Goal: Use online tool/utility

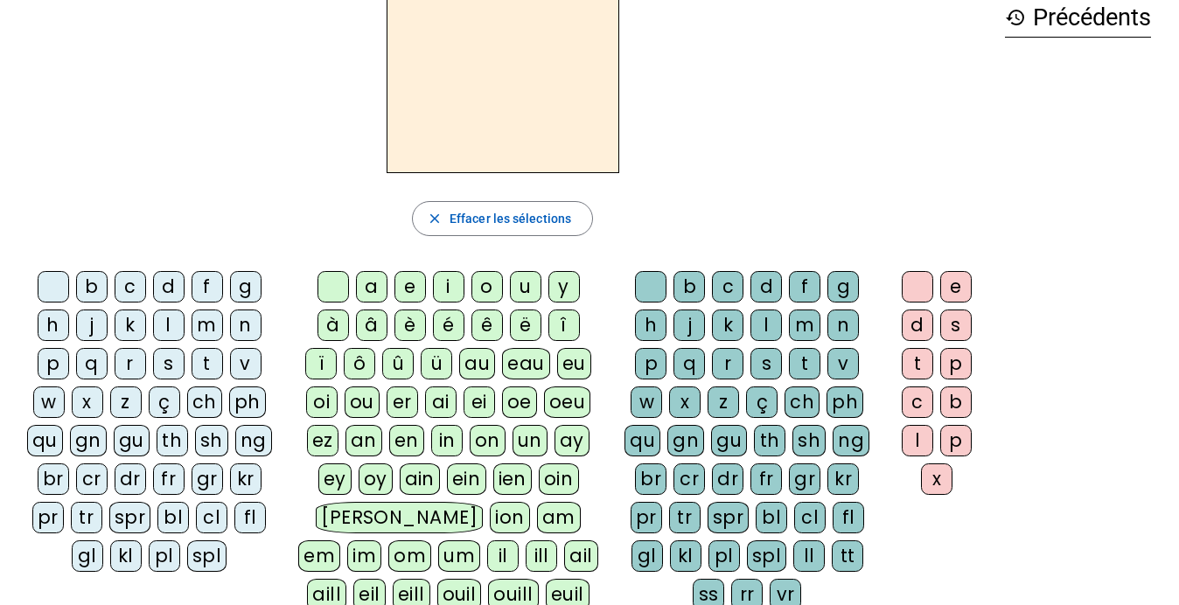
scroll to position [59, 0]
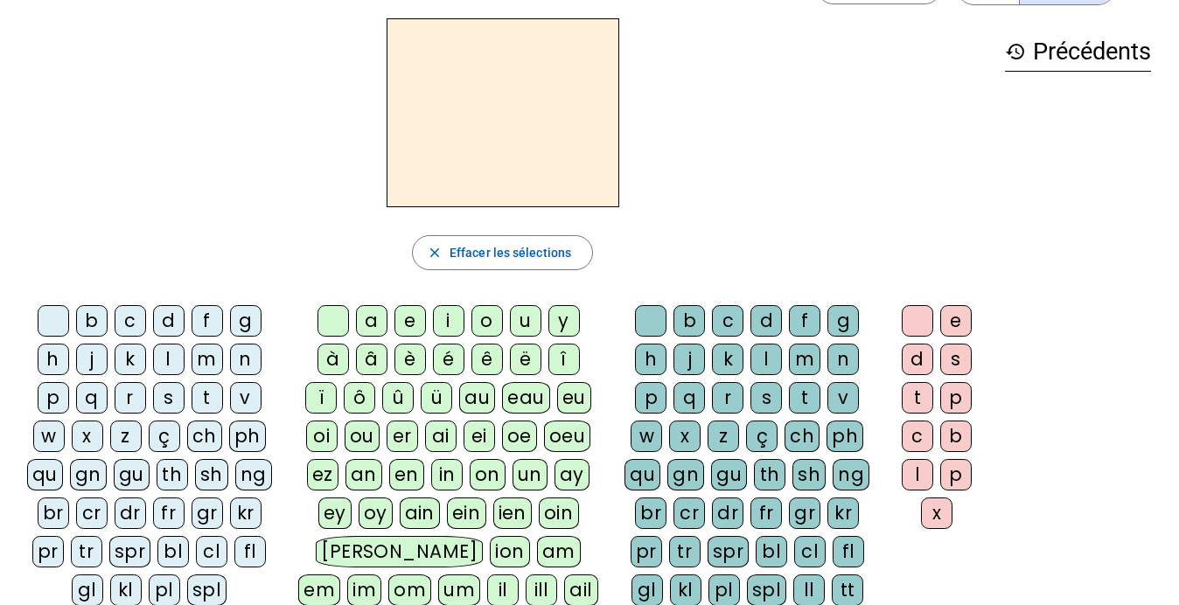
click at [447, 317] on div "i" at bounding box center [448, 320] width 31 height 31
click at [762, 352] on div "l" at bounding box center [765, 359] width 31 height 31
click at [219, 357] on div "m" at bounding box center [206, 359] width 31 height 31
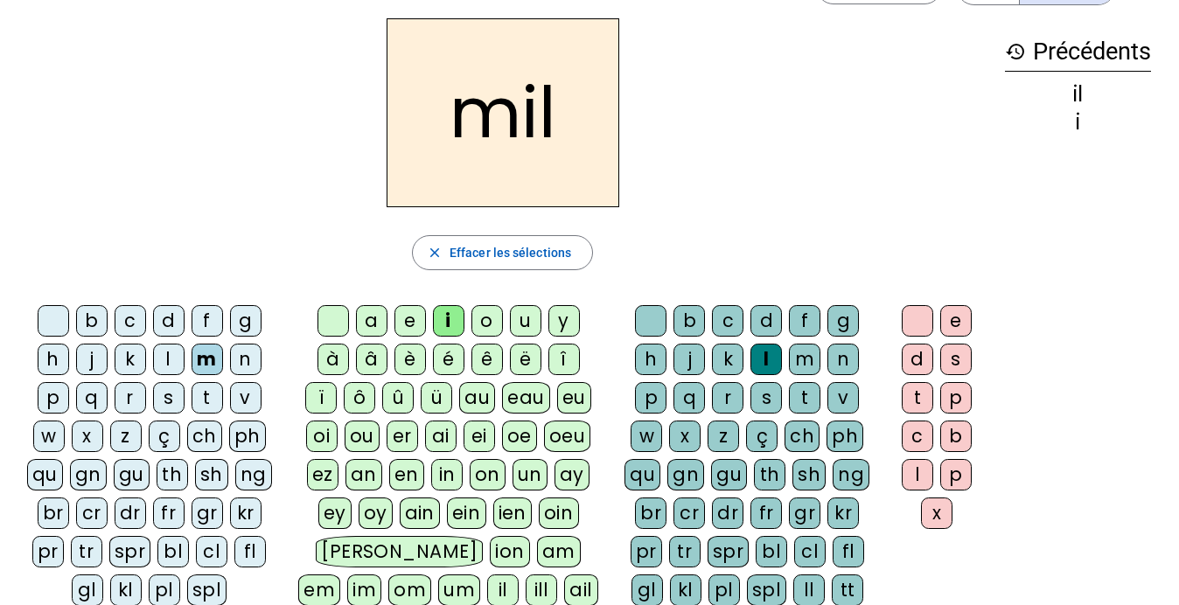
click at [376, 317] on div "a" at bounding box center [371, 320] width 31 height 31
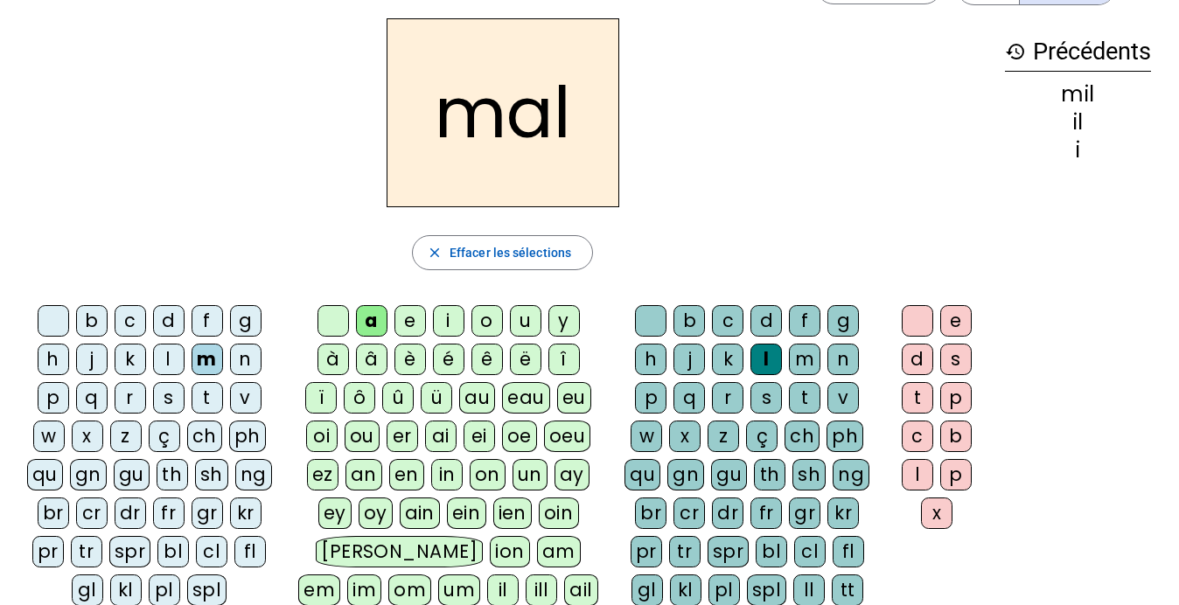
click at [763, 360] on div "l" at bounding box center [765, 359] width 31 height 31
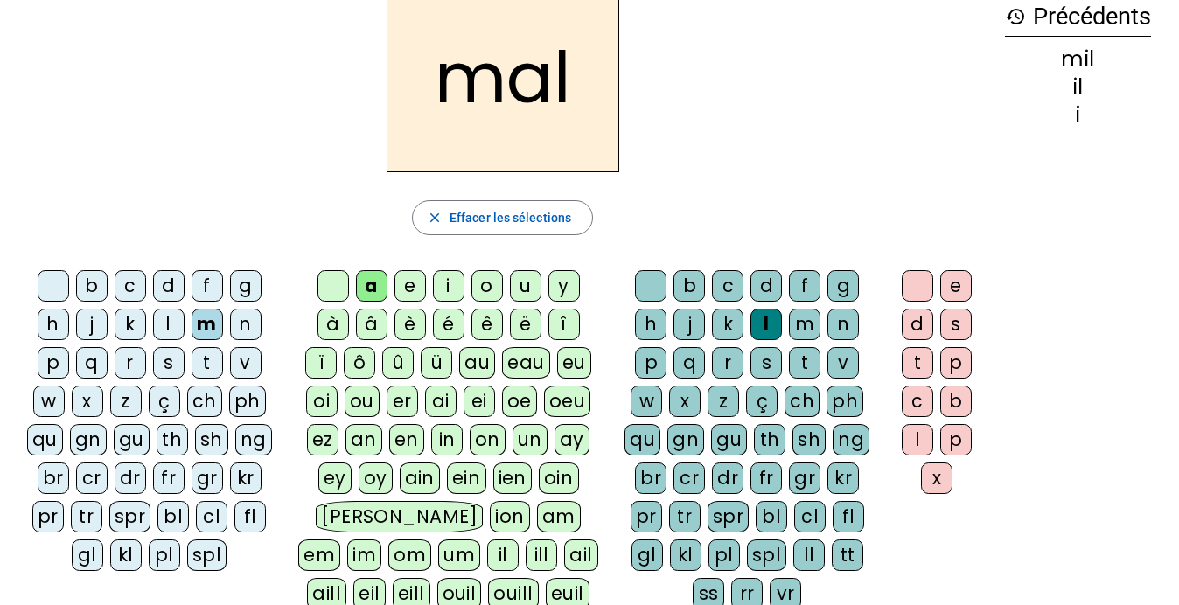
scroll to position [89, 0]
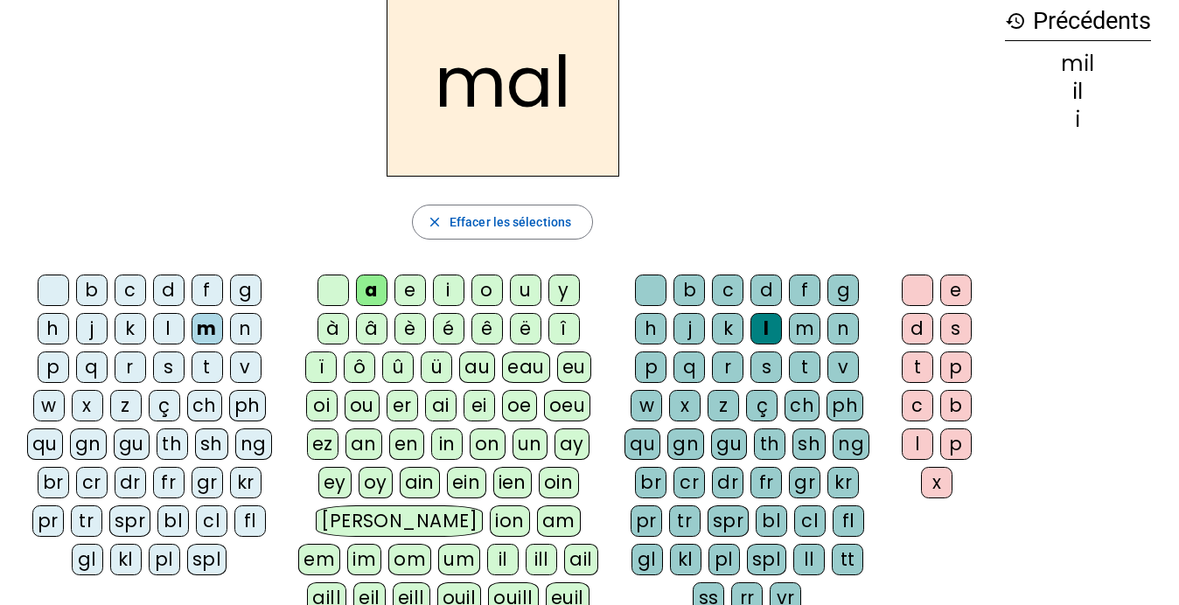
click at [645, 293] on div at bounding box center [650, 290] width 31 height 31
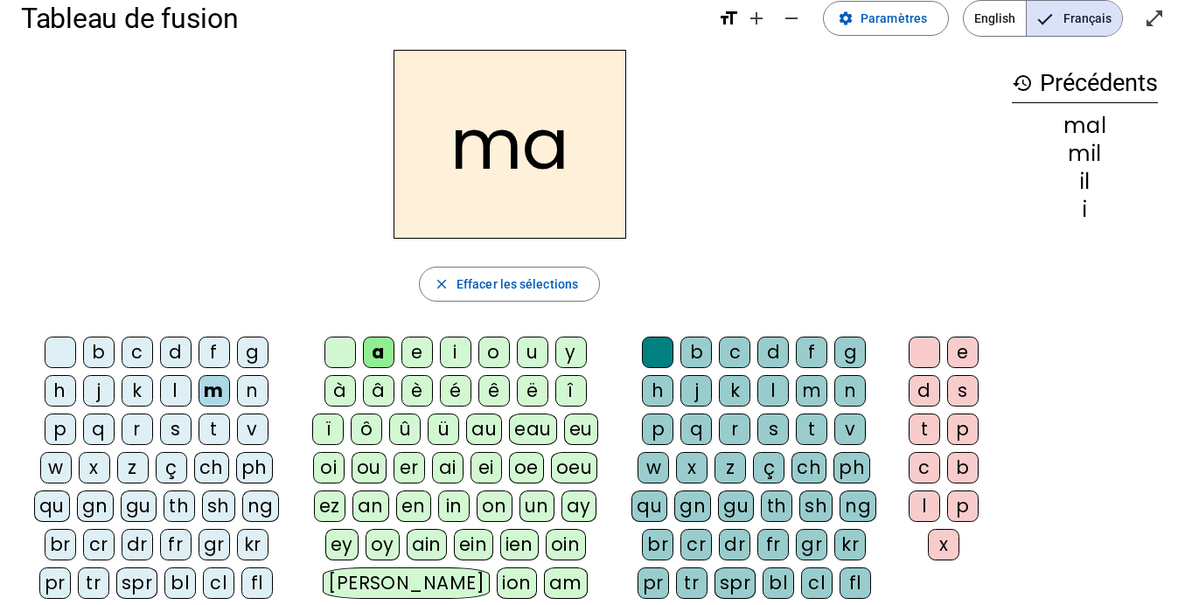
scroll to position [26, 0]
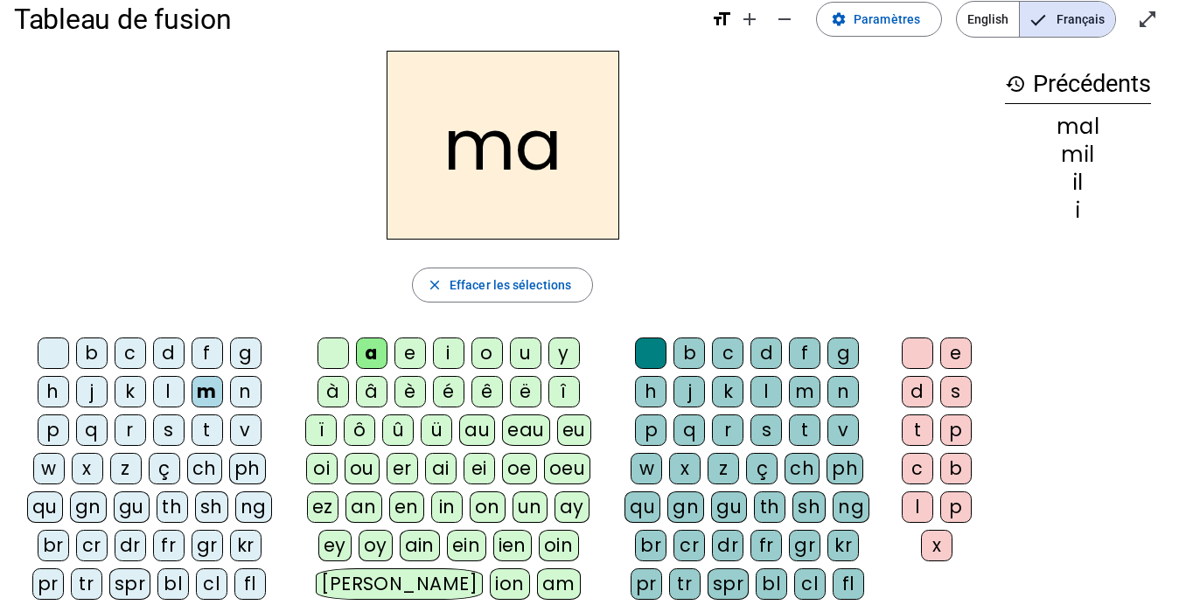
click at [171, 393] on div "l" at bounding box center [168, 391] width 31 height 31
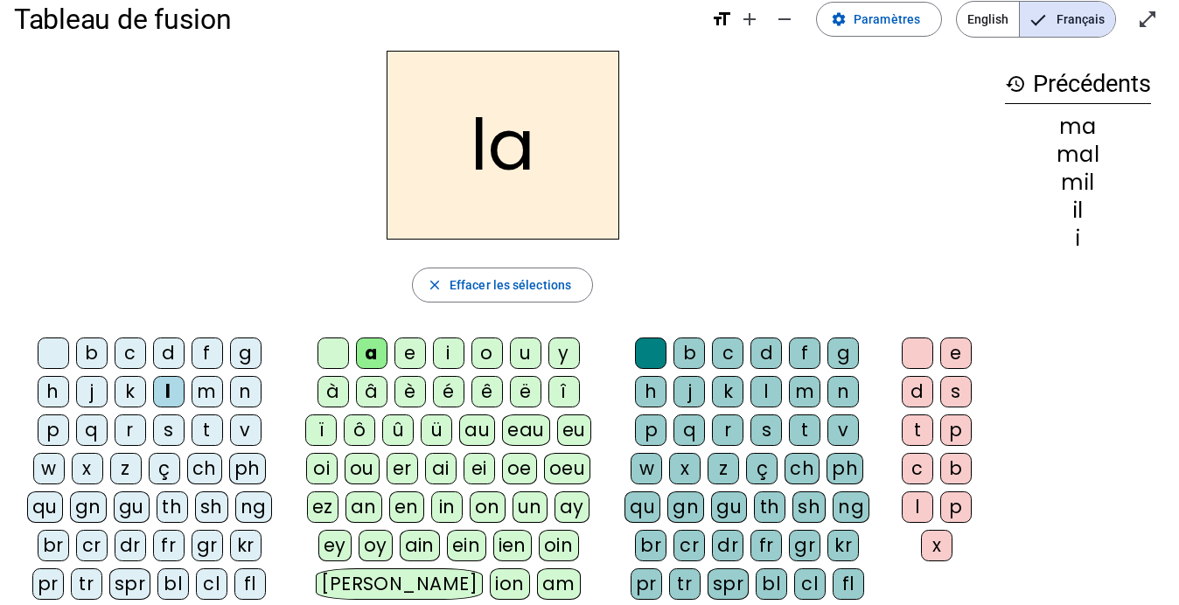
click at [517, 353] on div "u" at bounding box center [525, 352] width 31 height 31
click at [167, 350] on div "d" at bounding box center [168, 352] width 31 height 31
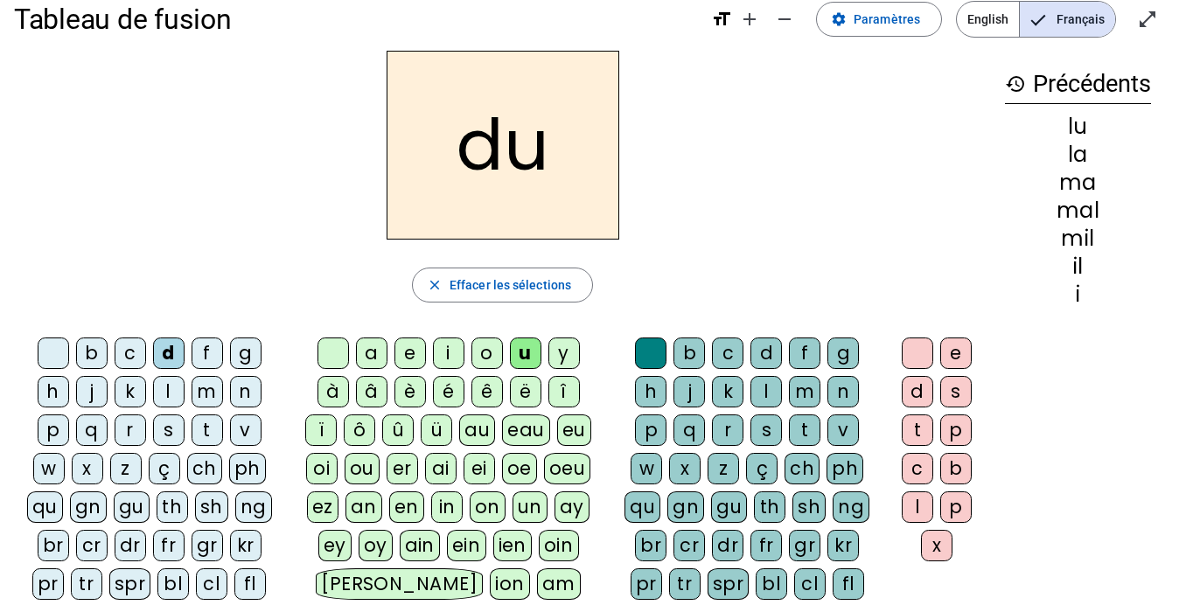
click at [205, 425] on div "t" at bounding box center [206, 429] width 31 height 31
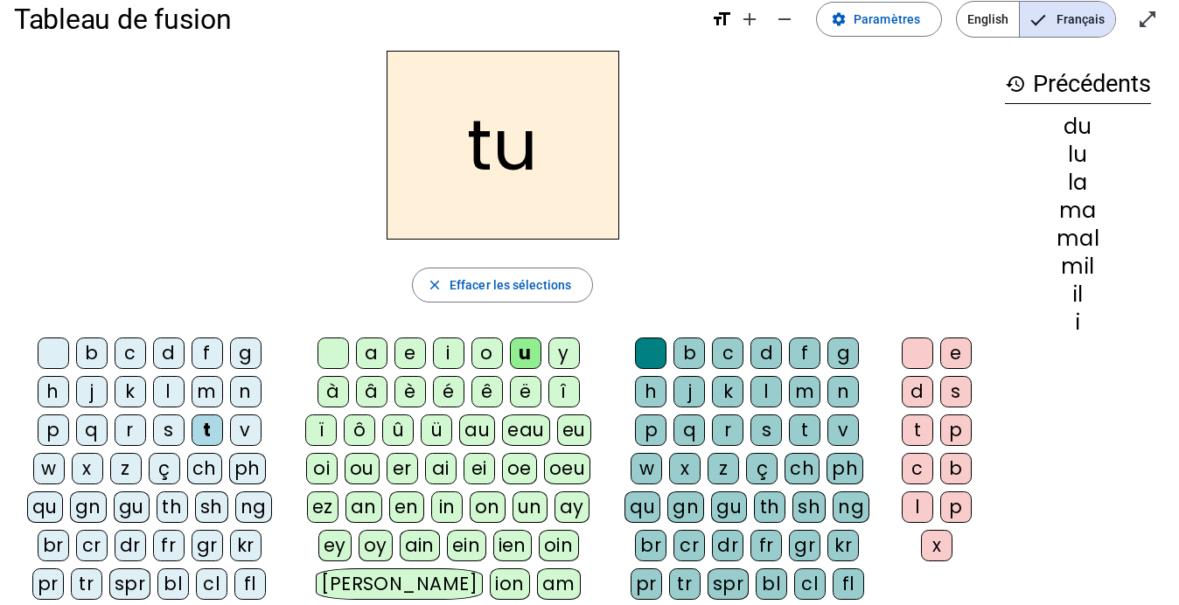
click at [415, 358] on div "e" at bounding box center [409, 352] width 31 height 31
click at [170, 353] on div "d" at bounding box center [168, 352] width 31 height 31
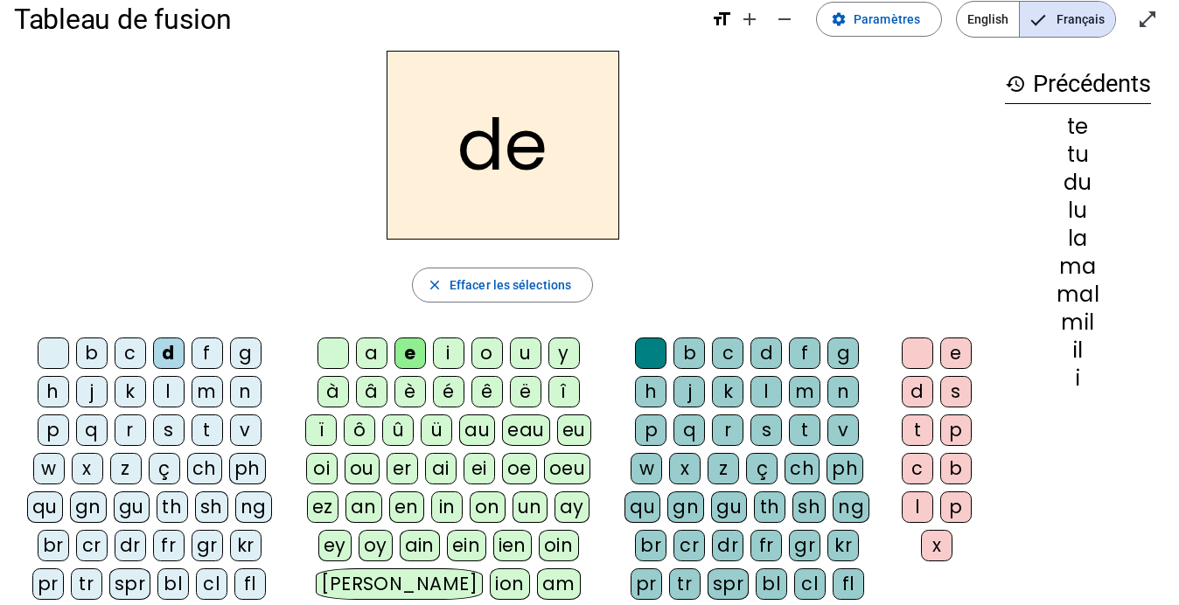
click at [100, 382] on div "j" at bounding box center [91, 391] width 31 height 31
